Goal: Task Accomplishment & Management: Use online tool/utility

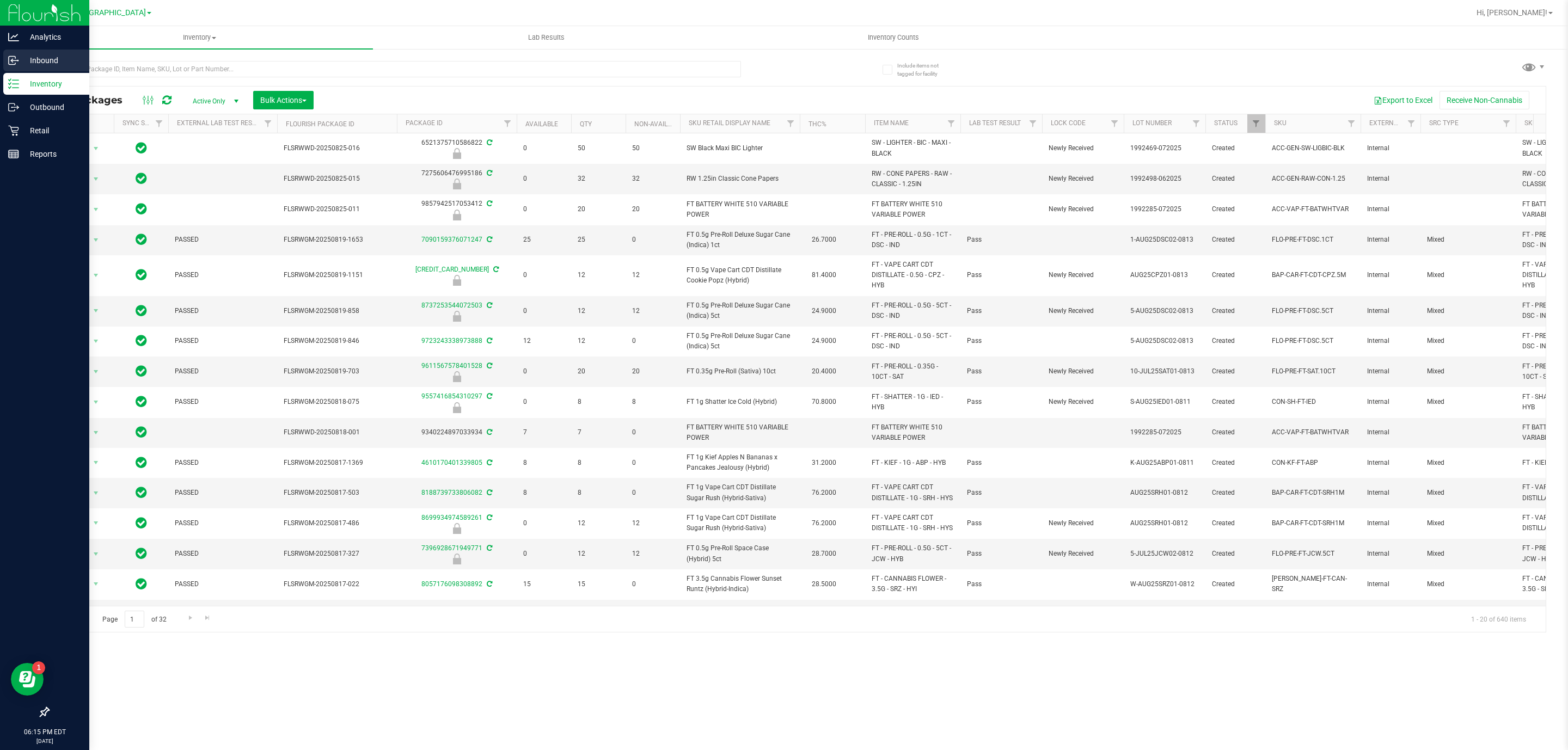
click at [39, 69] on div "Inbound" at bounding box center [46, 60] width 86 height 22
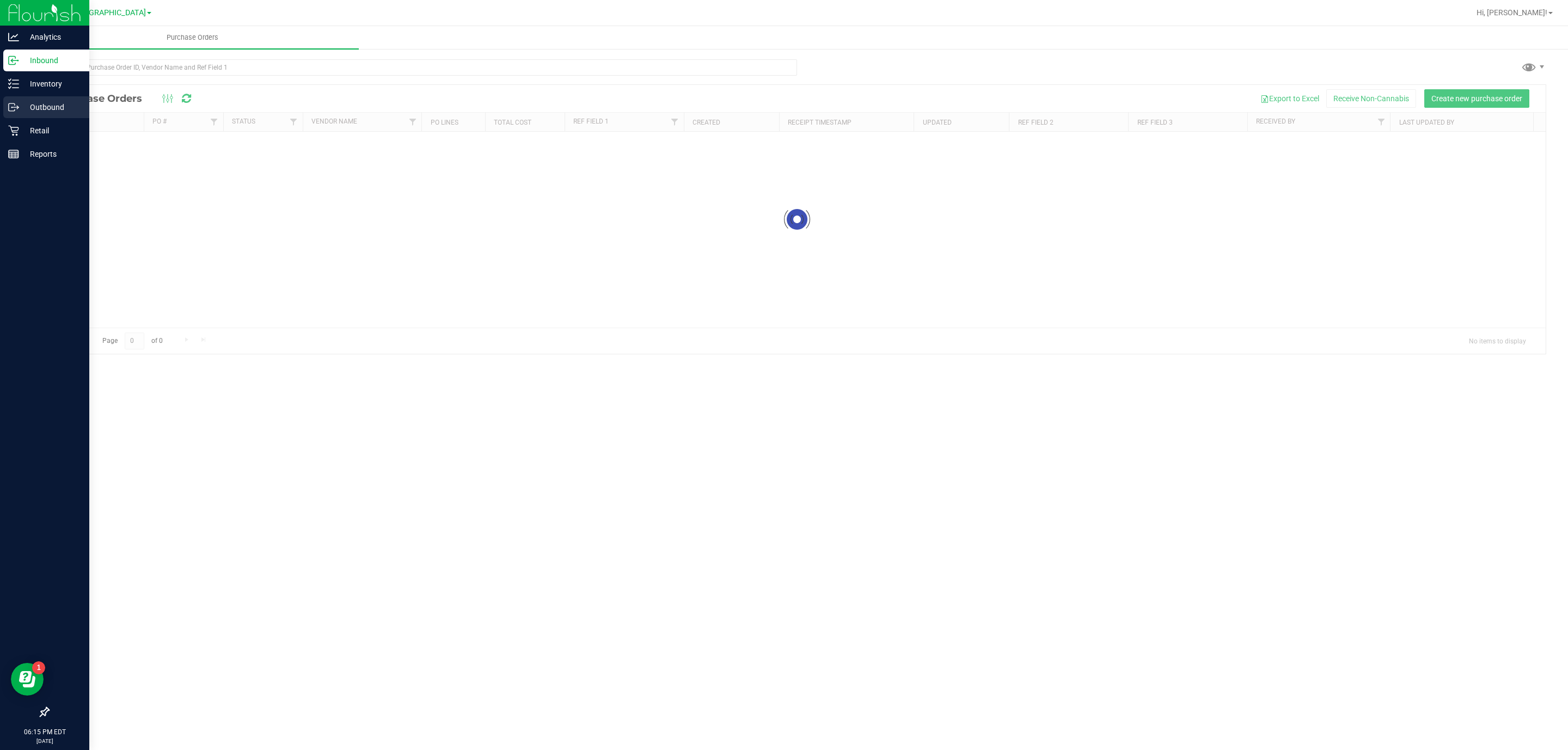
click at [46, 112] on p "Outbound" at bounding box center [52, 108] width 66 height 13
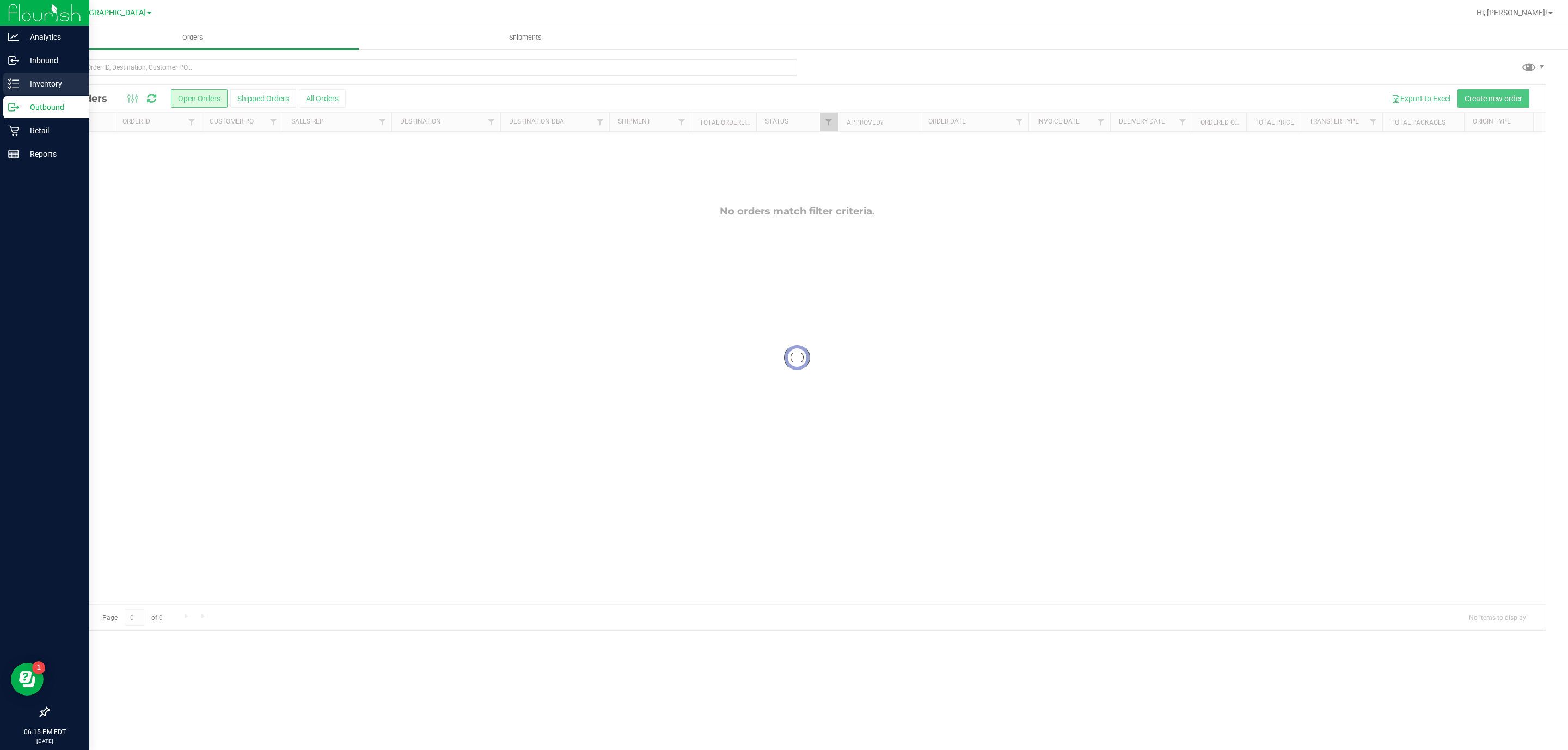
click at [52, 82] on p "Inventory" at bounding box center [52, 84] width 66 height 13
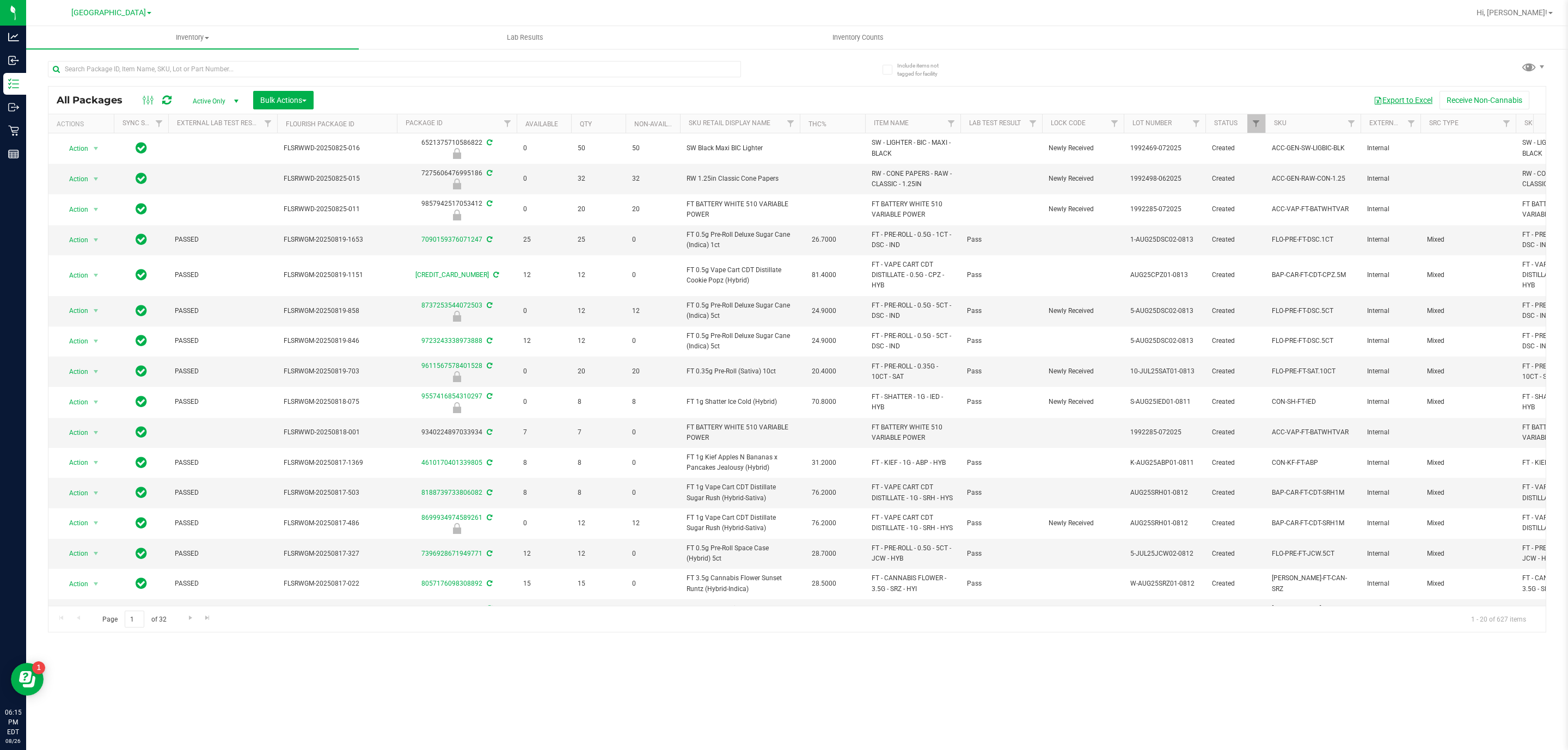
click at [1397, 98] on button "Export to Excel" at bounding box center [1403, 100] width 73 height 19
click at [1403, 102] on button "Export to Excel" at bounding box center [1403, 100] width 73 height 19
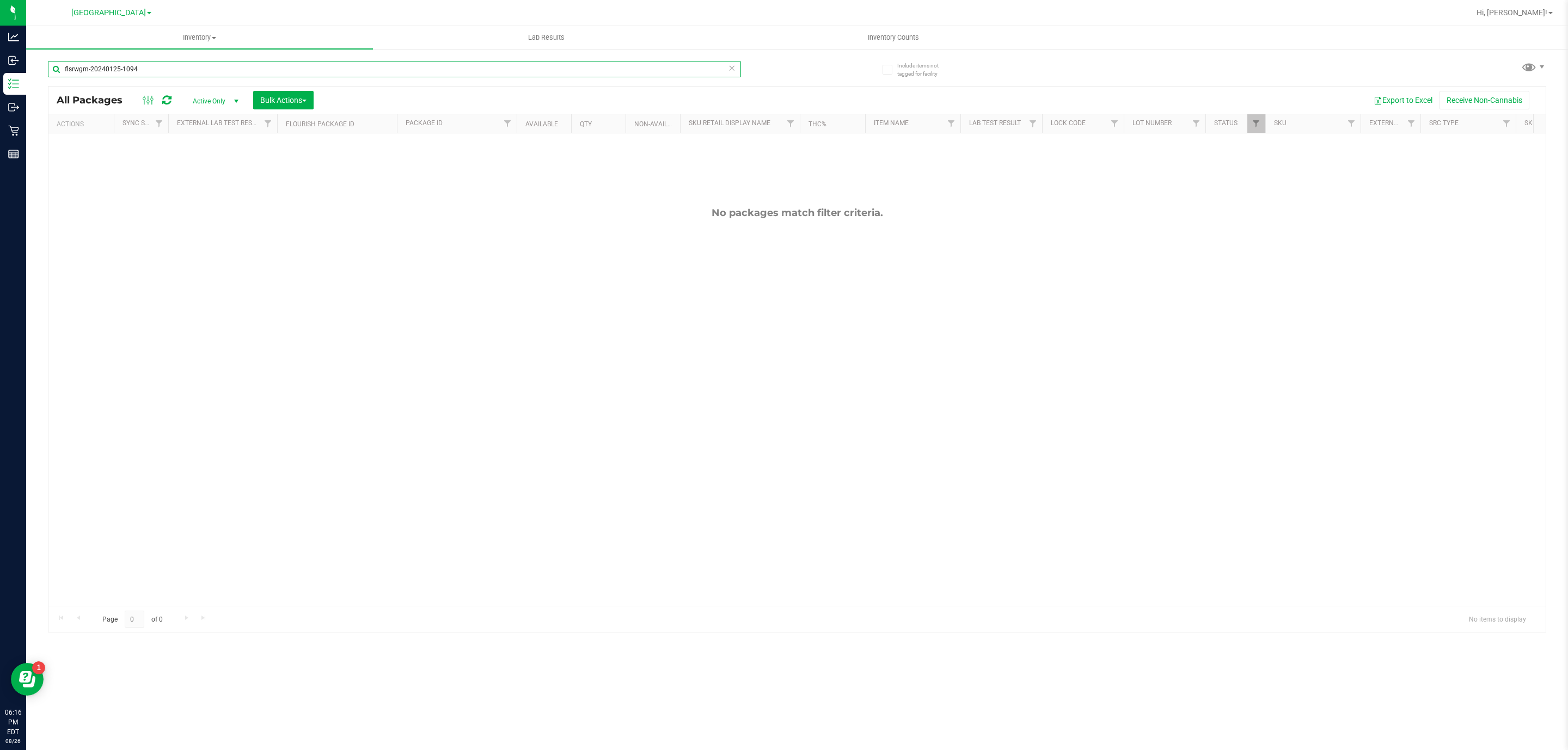
click at [361, 69] on input "flsrwgm-20240125-1094" at bounding box center [394, 68] width 693 height 16
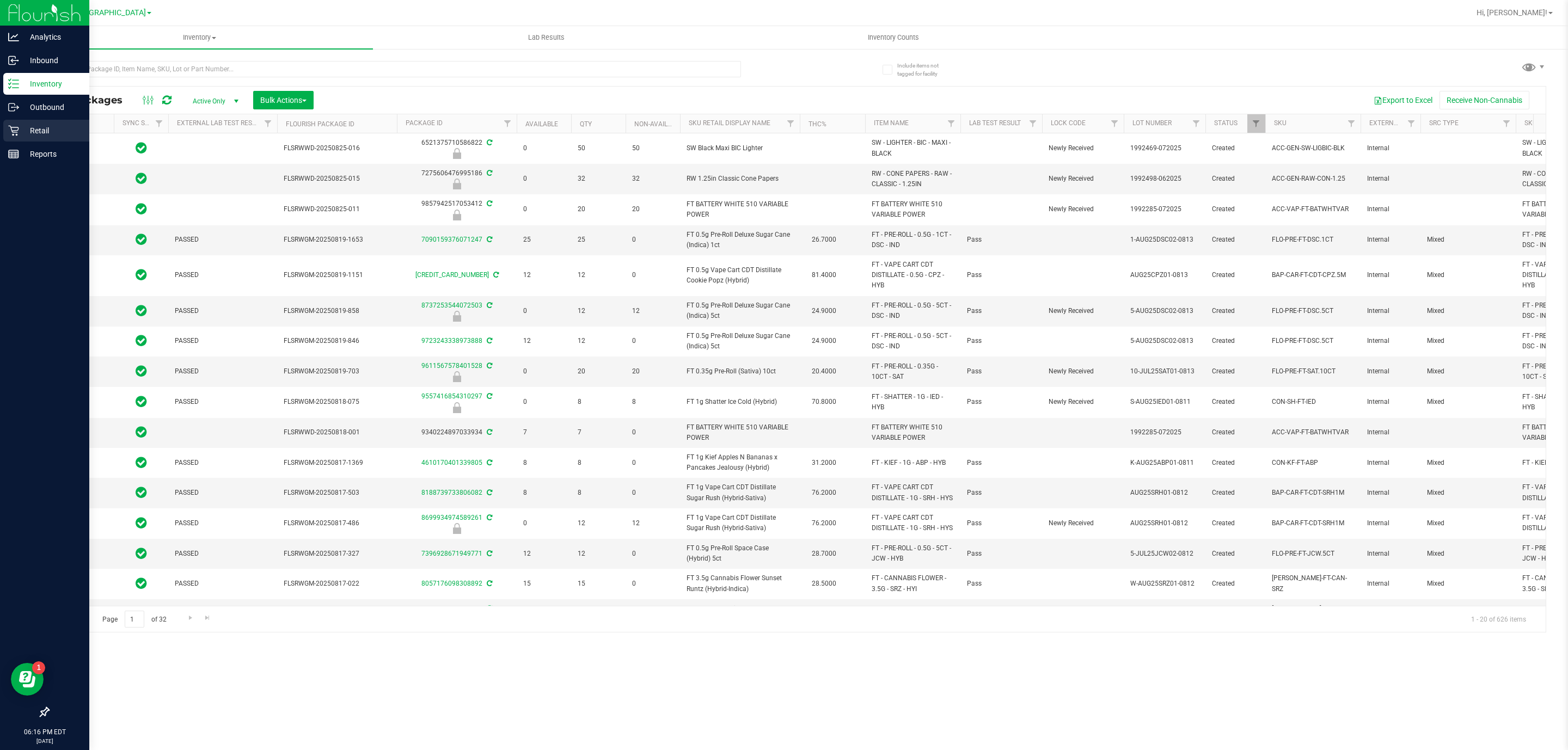
click at [46, 128] on p "Retail" at bounding box center [52, 131] width 66 height 13
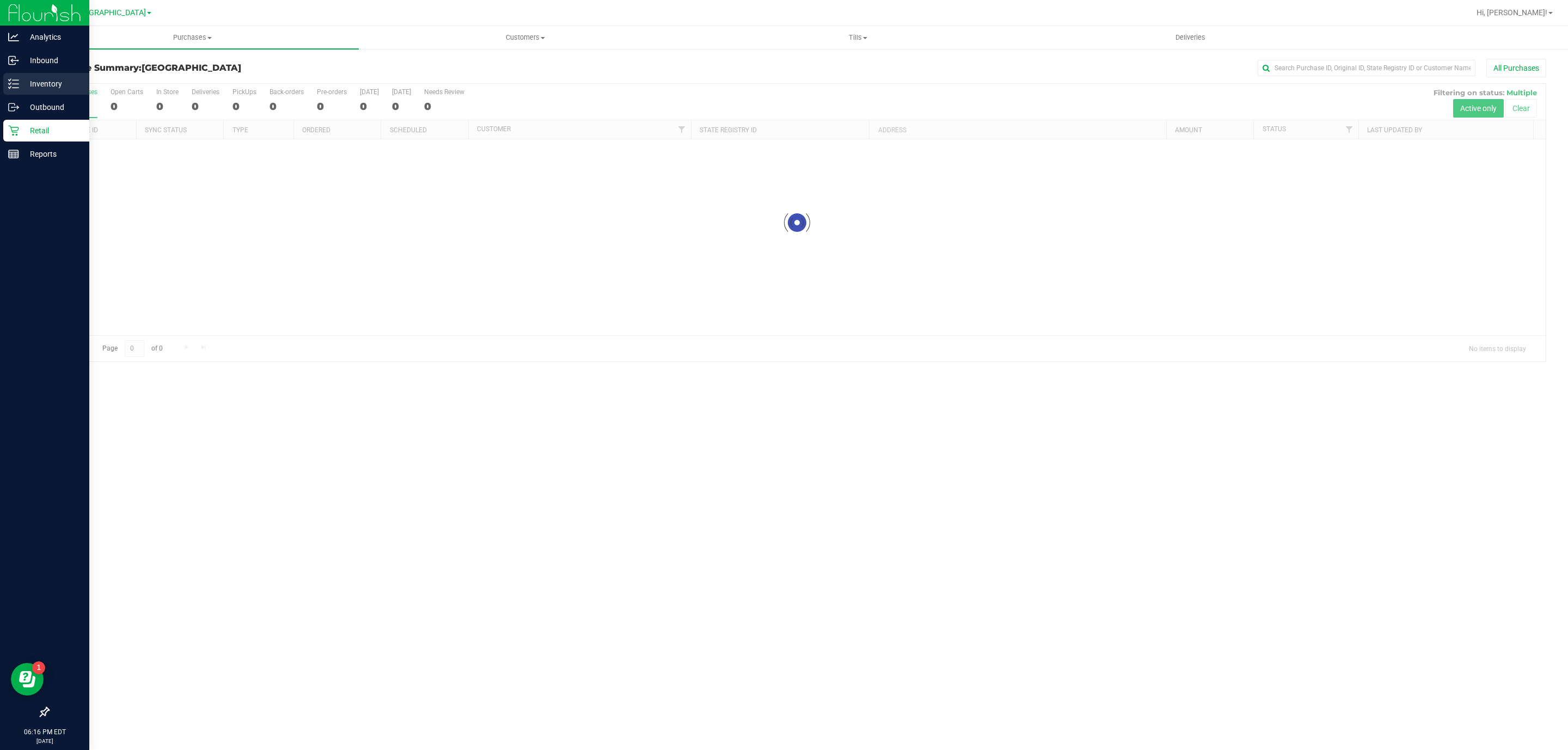
click at [49, 81] on p "Inventory" at bounding box center [52, 84] width 66 height 13
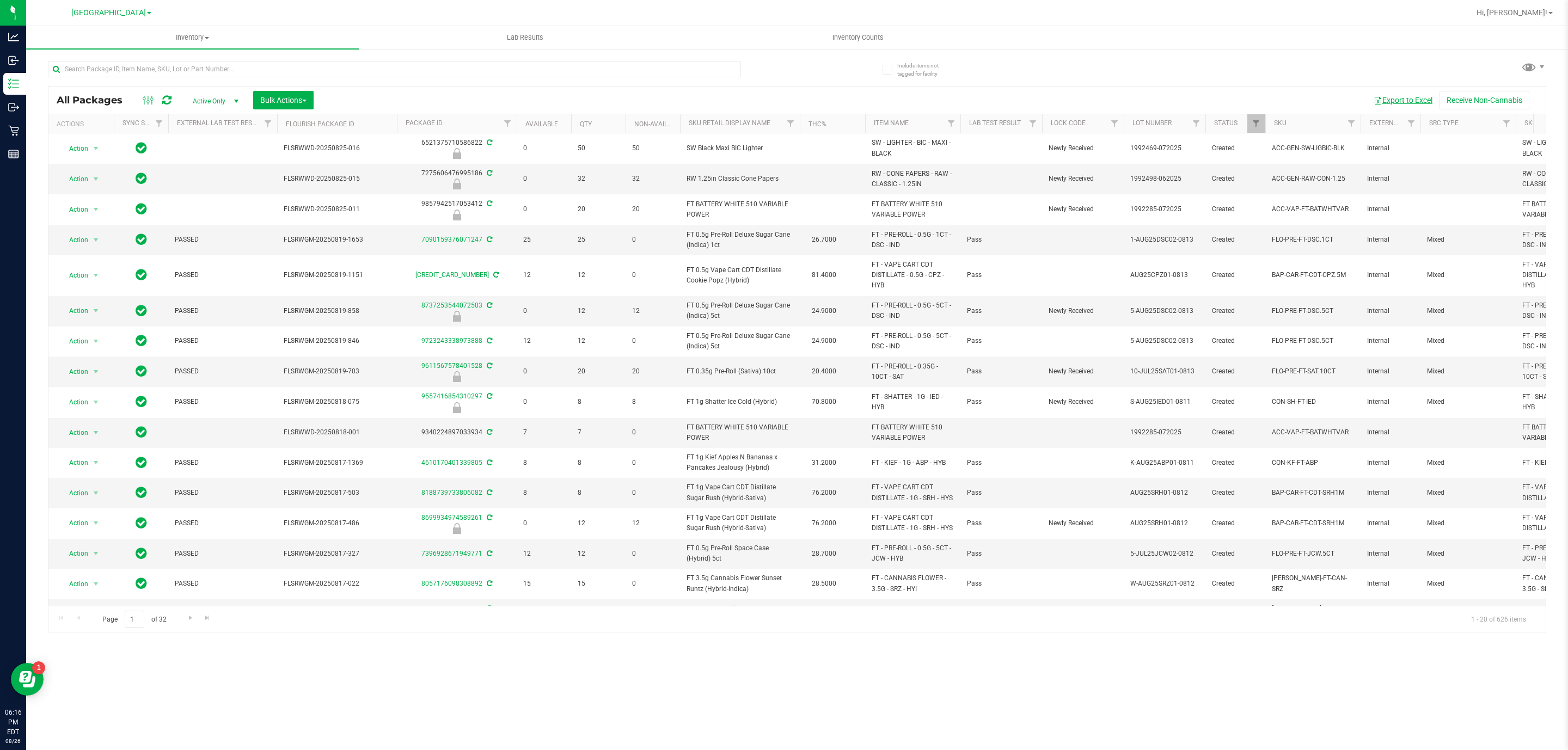
click at [1396, 103] on button "Export to Excel" at bounding box center [1403, 100] width 73 height 19
